Goal: Transaction & Acquisition: Purchase product/service

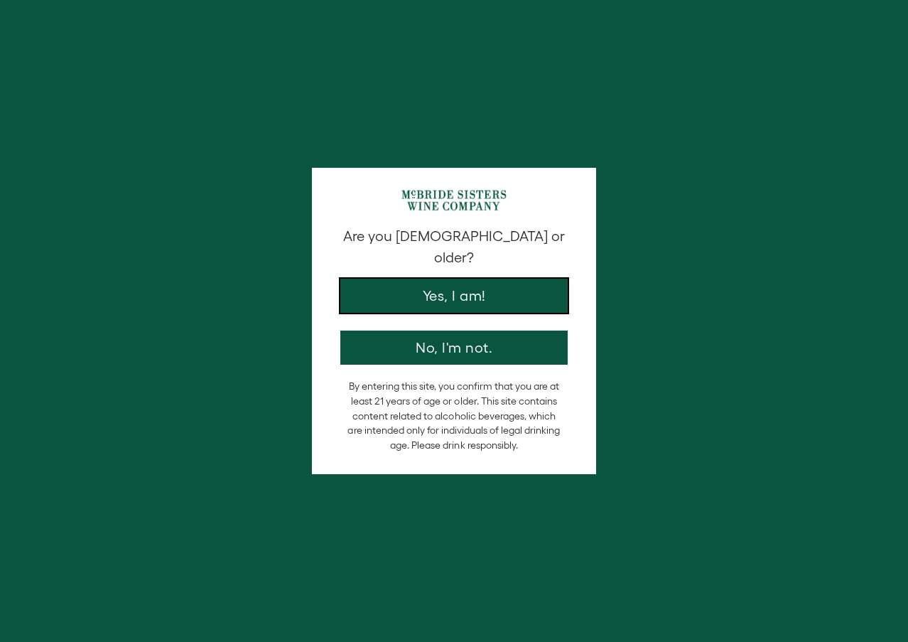
click at [472, 280] on button "Yes, I am!" at bounding box center [453, 295] width 227 height 34
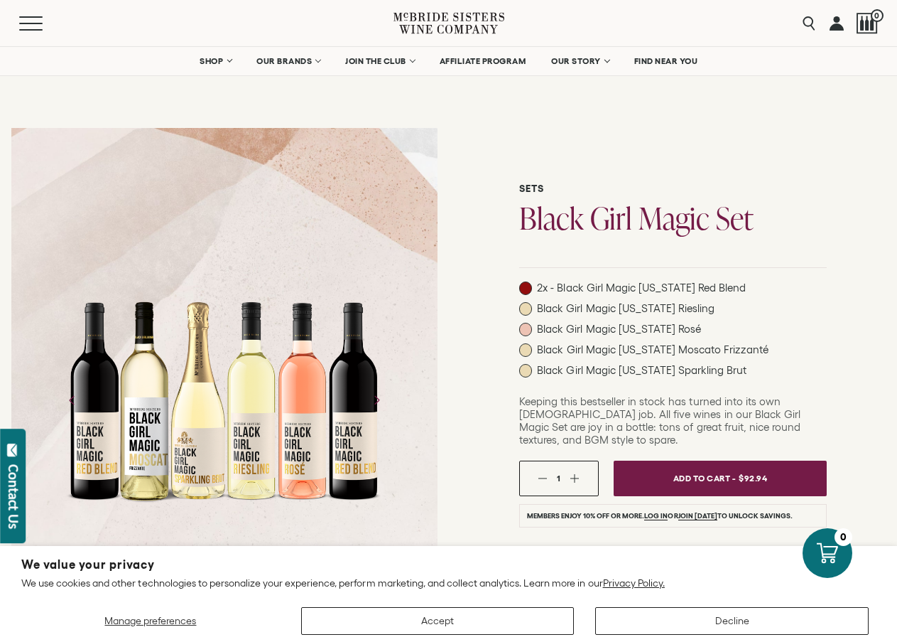
scroll to position [71, 0]
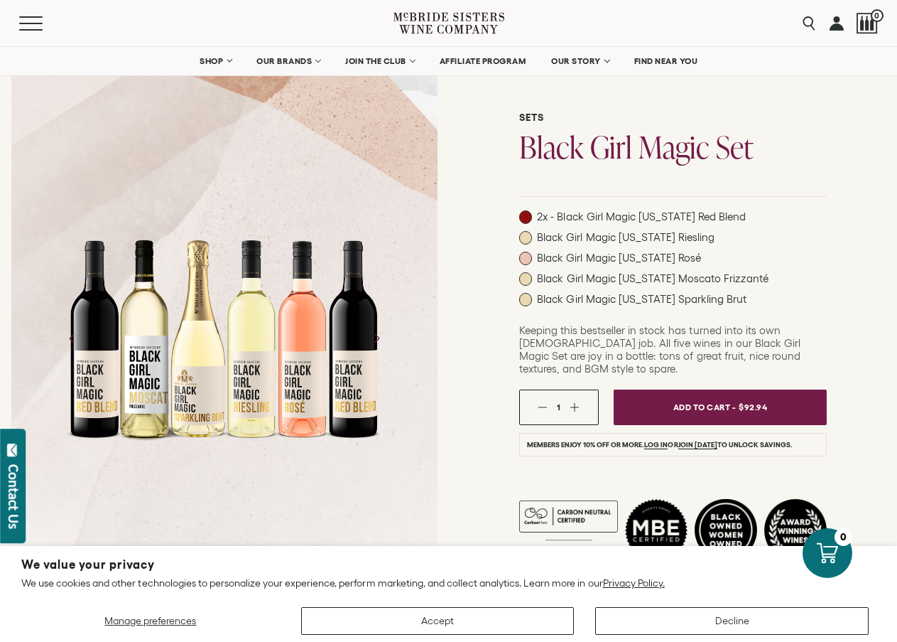
click at [661, 602] on div "Manage preferences Accept Decline" at bounding box center [448, 615] width 855 height 38
click at [661, 617] on button "Decline" at bounding box center [732, 621] width 274 height 28
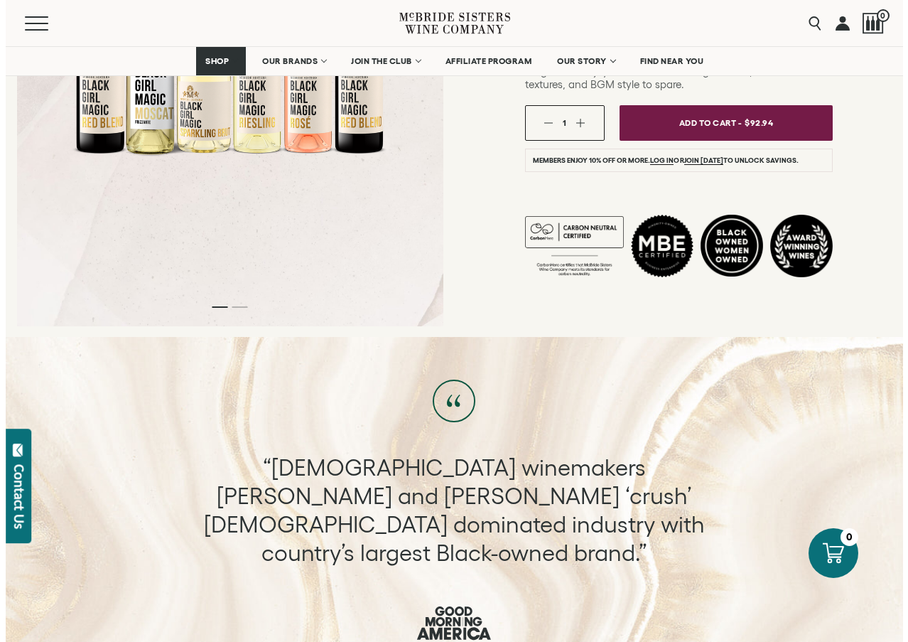
scroll to position [0, 0]
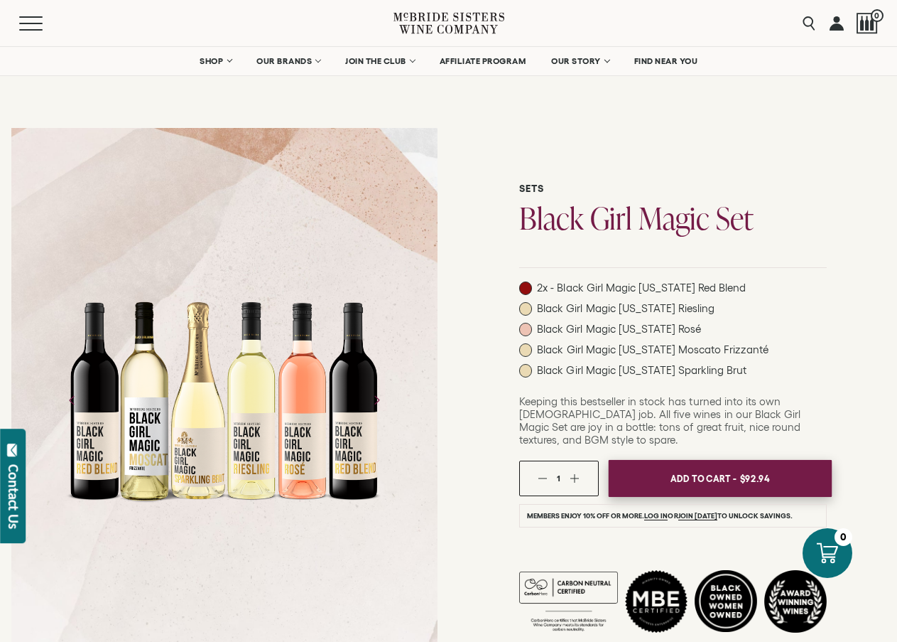
click at [725, 468] on span "Add To Cart -" at bounding box center [703, 477] width 65 height 21
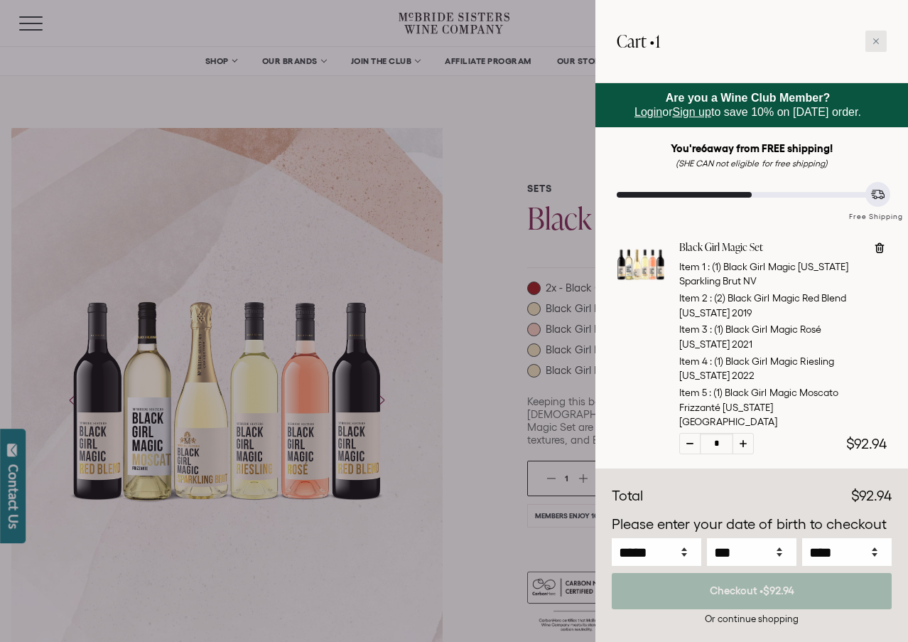
click at [880, 40] on div at bounding box center [875, 41] width 21 height 21
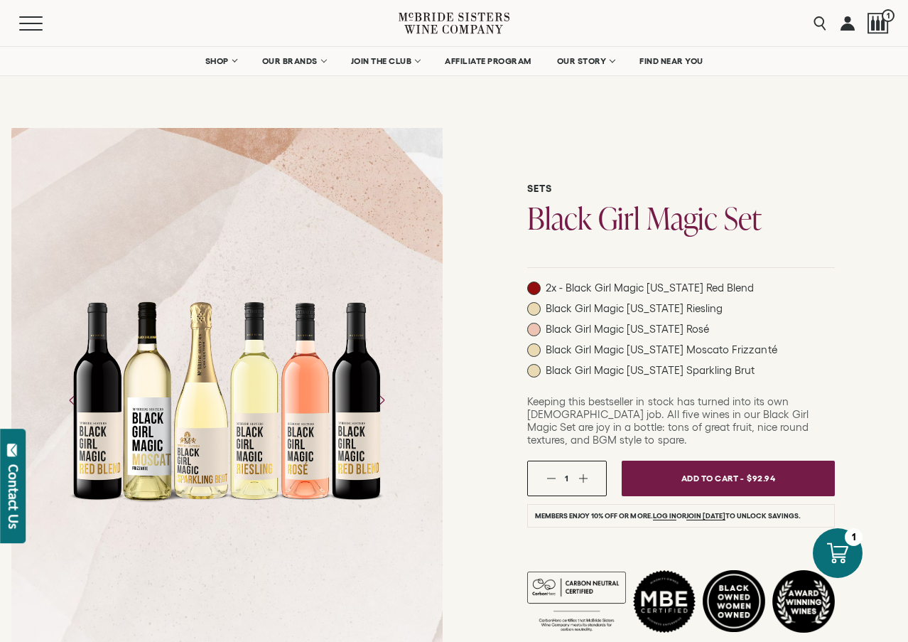
click at [718, 286] on span "2x - Black Girl Magic [US_STATE] Red Blend" at bounding box center [650, 287] width 209 height 13
click at [625, 315] on span "Black Girl Magic [US_STATE] Riesling" at bounding box center [635, 308] width 178 height 13
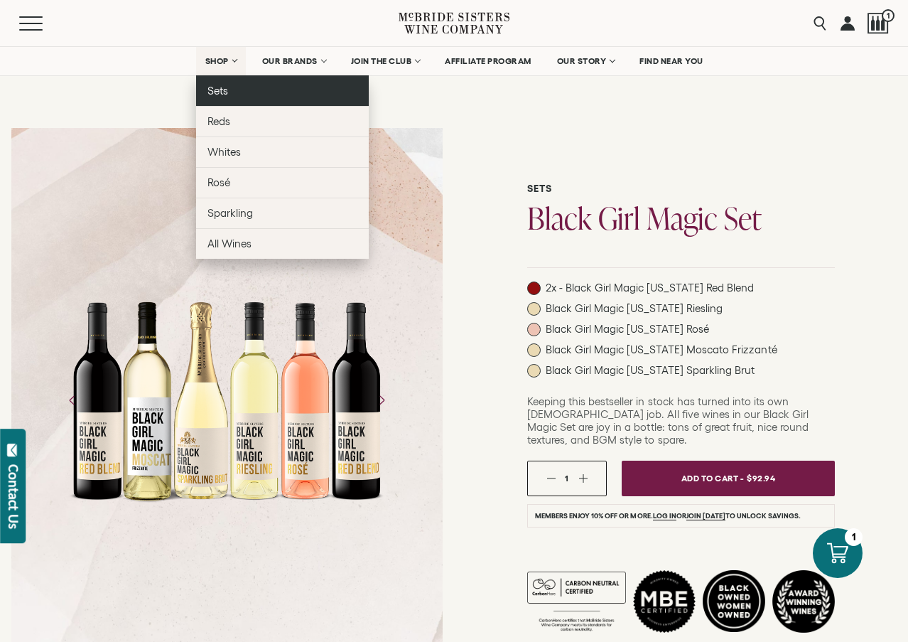
click at [241, 95] on link "Sets" at bounding box center [282, 90] width 173 height 31
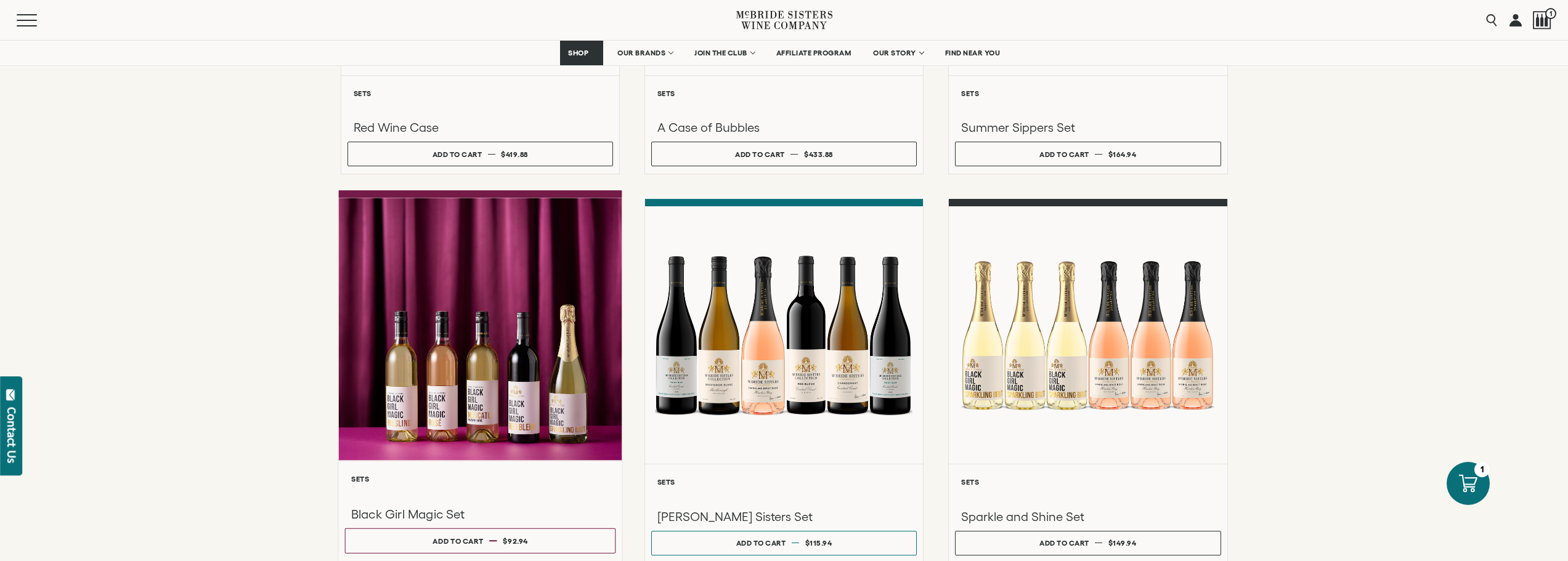
scroll to position [801, 0]
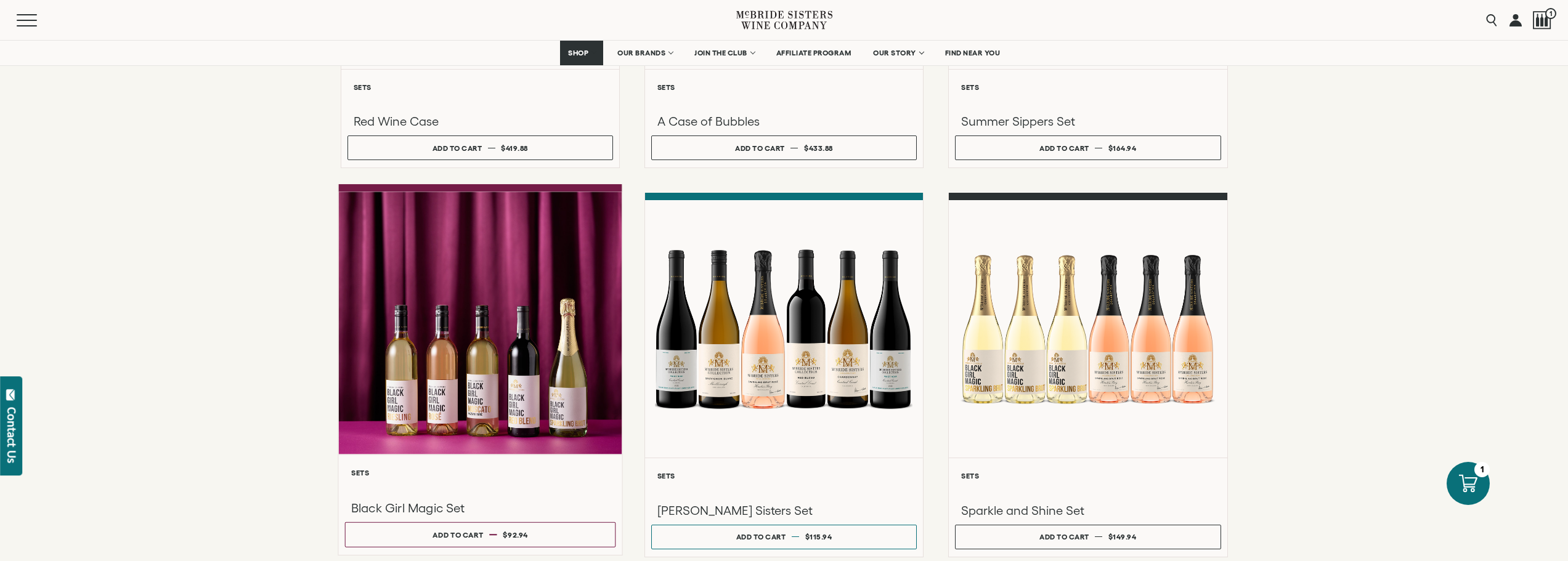
click at [487, 321] on div at bounding box center [480, 323] width 284 height 263
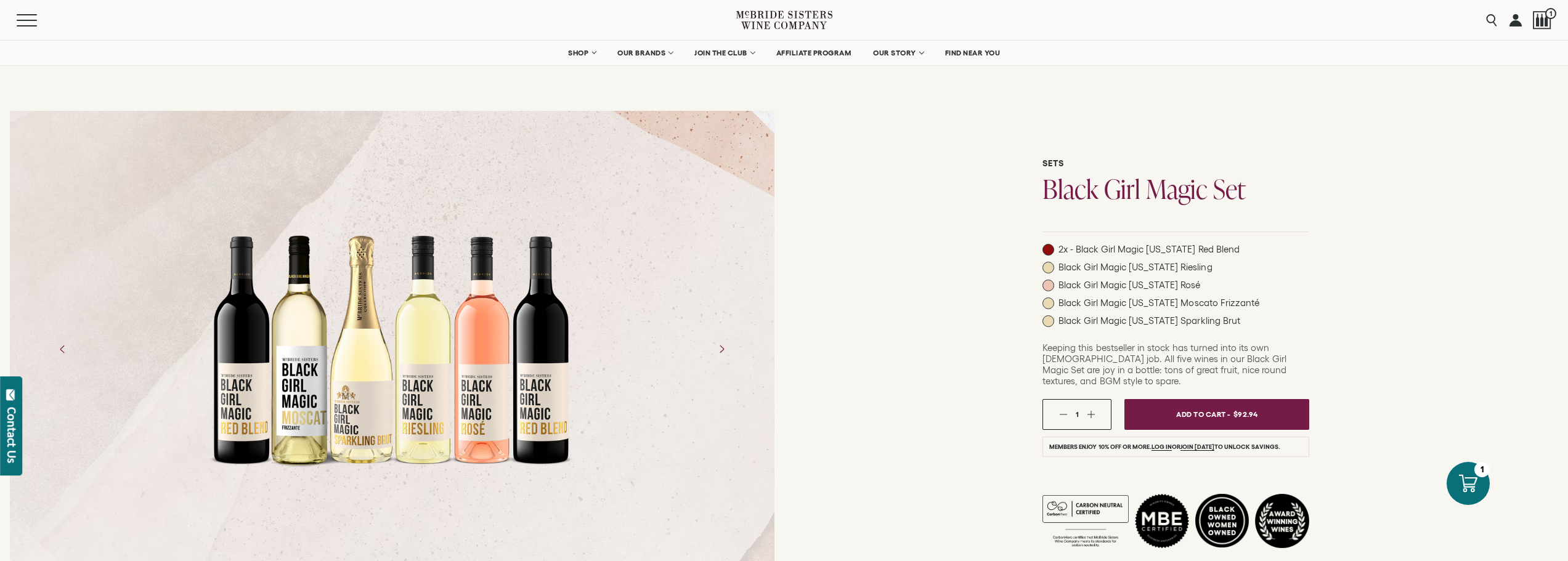
click at [478, 93] on section "Sets Black Girl Magic Set" at bounding box center [784, 299] width 1568 height 601
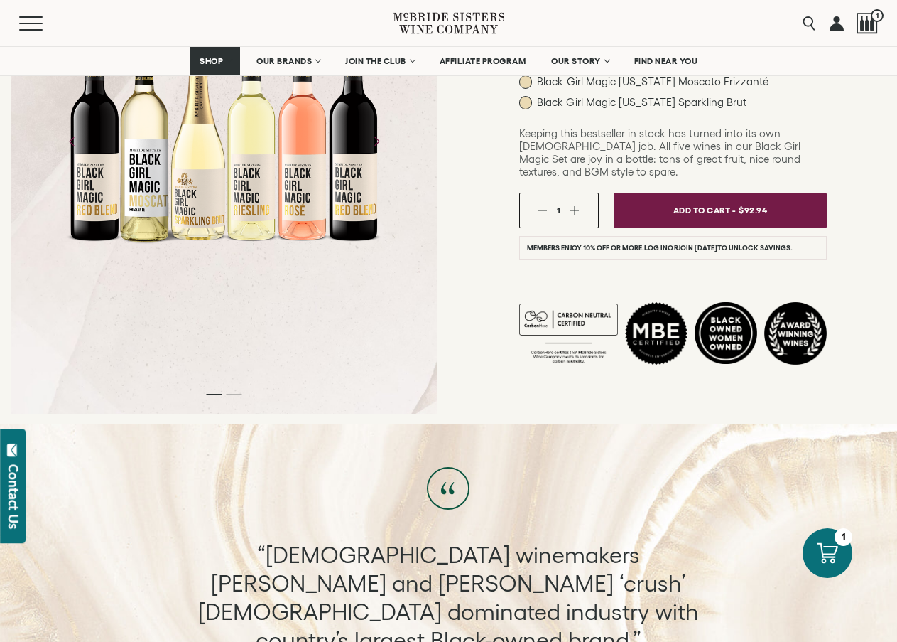
scroll to position [213, 0]
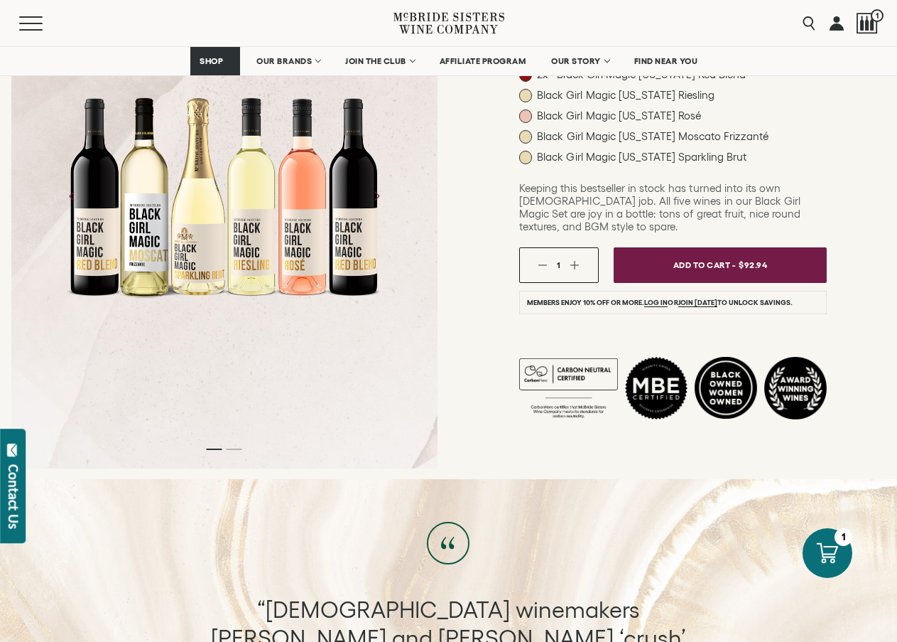
click at [617, 188] on span "Keeping this bestseller in stock has turned into its own [DEMOGRAPHIC_DATA] job…" at bounding box center [659, 207] width 281 height 50
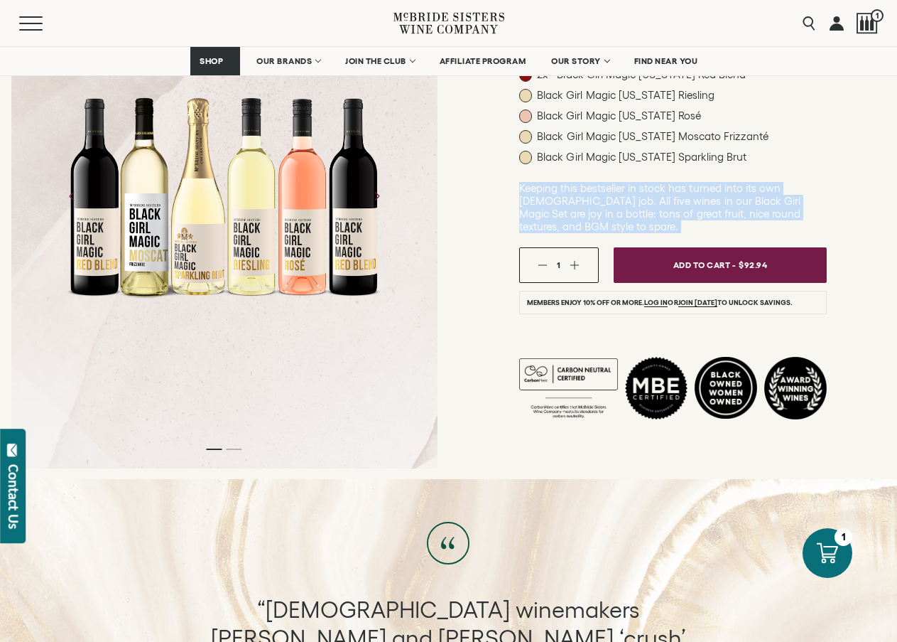
click at [617, 188] on span "Keeping this bestseller in stock has turned into its own [DEMOGRAPHIC_DATA] job…" at bounding box center [659, 207] width 281 height 50
click at [686, 212] on span "Keeping this bestseller in stock has turned into its own [DEMOGRAPHIC_DATA] job…" at bounding box center [659, 207] width 281 height 50
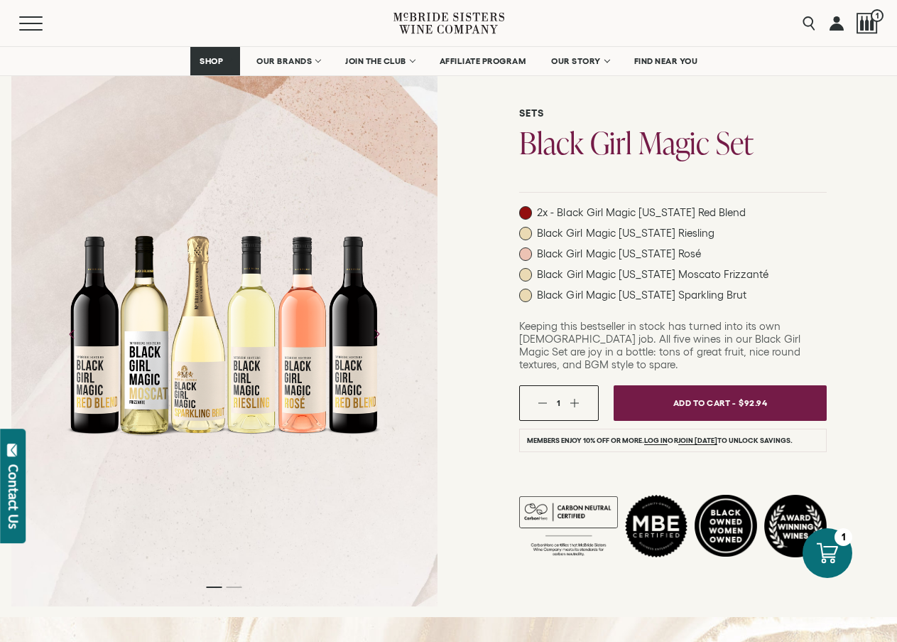
scroll to position [0, 0]
